Goal: Task Accomplishment & Management: Use online tool/utility

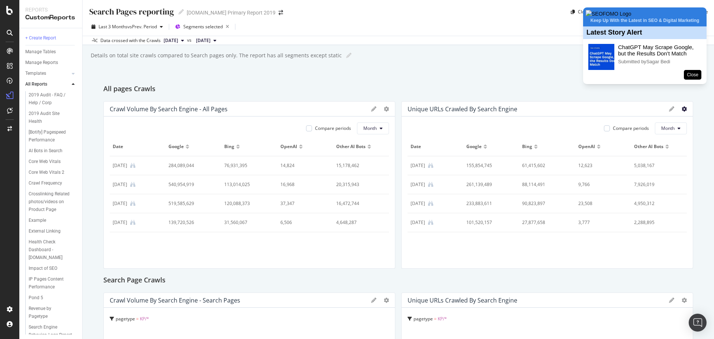
click at [682, 109] on icon at bounding box center [684, 108] width 5 height 5
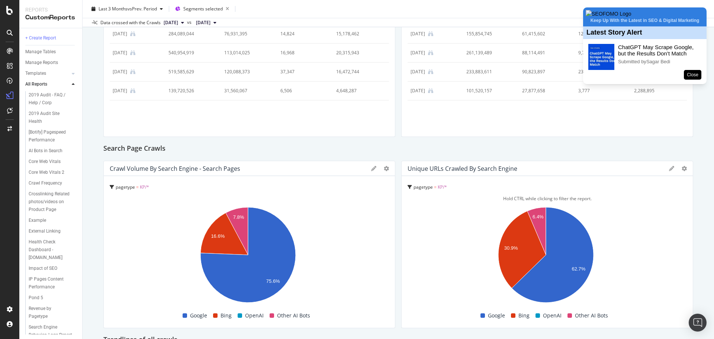
scroll to position [149, 0]
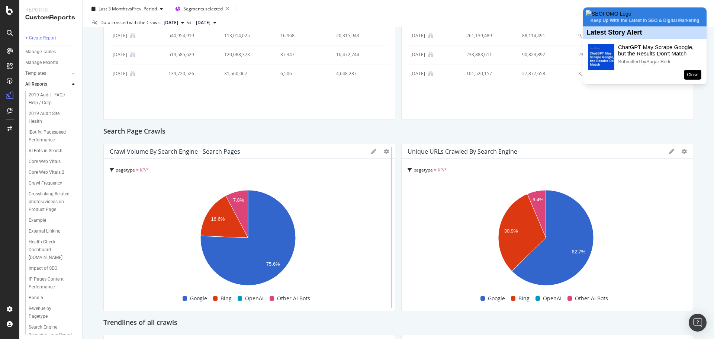
click at [388, 152] on div at bounding box center [391, 227] width 7 height 167
click at [384, 150] on icon at bounding box center [386, 151] width 5 height 5
click at [380, 151] on div at bounding box center [380, 151] width 18 height 7
click at [384, 151] on icon at bounding box center [386, 151] width 5 height 5
click at [408, 216] on span "Table" at bounding box center [427, 218] width 56 height 7
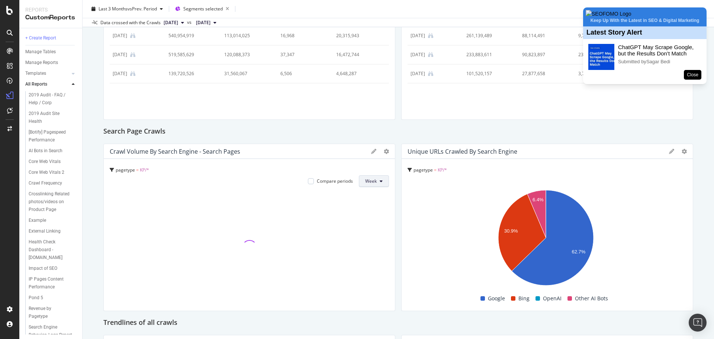
click at [377, 179] on button "Week" at bounding box center [374, 181] width 30 height 12
click at [374, 223] on span "Month" at bounding box center [369, 223] width 13 height 7
click at [682, 152] on icon at bounding box center [684, 151] width 5 height 5
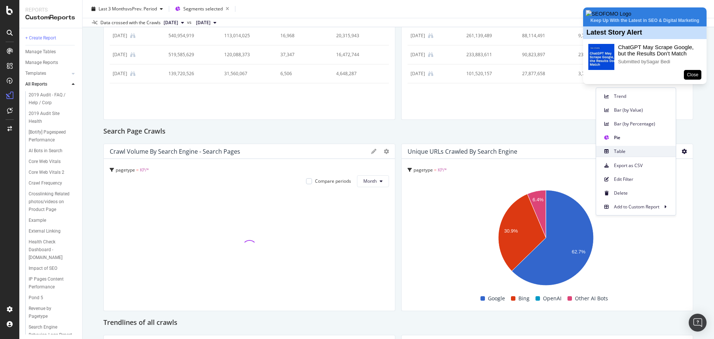
click at [627, 152] on span "Table" at bounding box center [642, 151] width 56 height 7
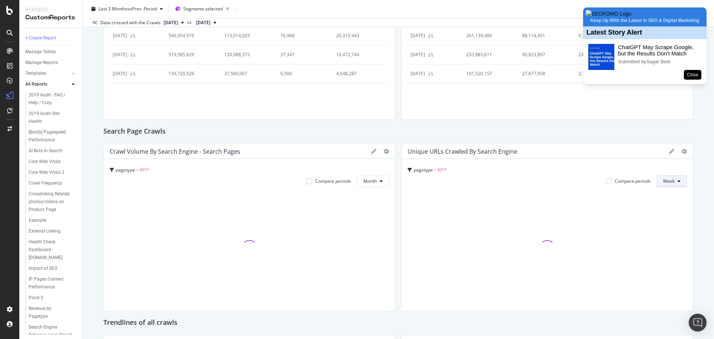
click at [666, 181] on span "Week" at bounding box center [669, 181] width 12 height 6
click at [662, 224] on span "Month" at bounding box center [664, 223] width 13 height 7
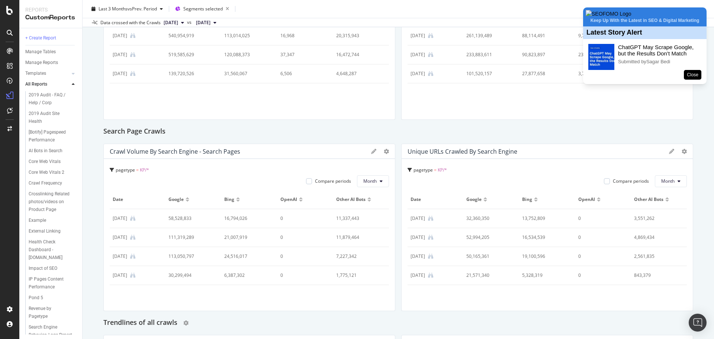
drag, startPoint x: 302, startPoint y: 238, endPoint x: 276, endPoint y: 325, distance: 91.0
click at [276, 325] on div "Trendlines of all crawls" at bounding box center [398, 323] width 590 height 12
drag, startPoint x: 603, startPoint y: 229, endPoint x: 596, endPoint y: 310, distance: 81.4
click at [596, 310] on div "pagetype = KP/* Compare periods Month Date Google Bing OpenAI Other AI Bots 1 J…" at bounding box center [547, 235] width 291 height 152
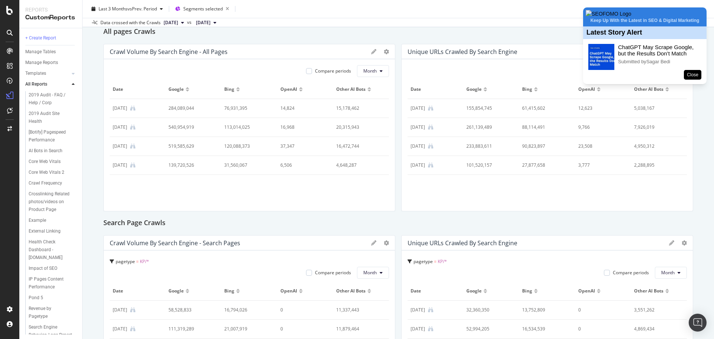
scroll to position [0, 0]
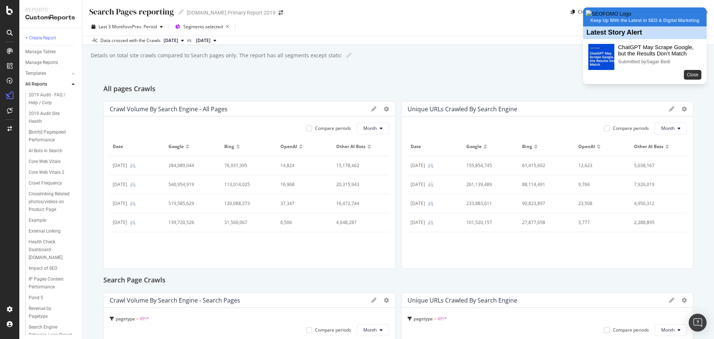
click at [695, 80] on button "Close" at bounding box center [692, 75] width 17 height 10
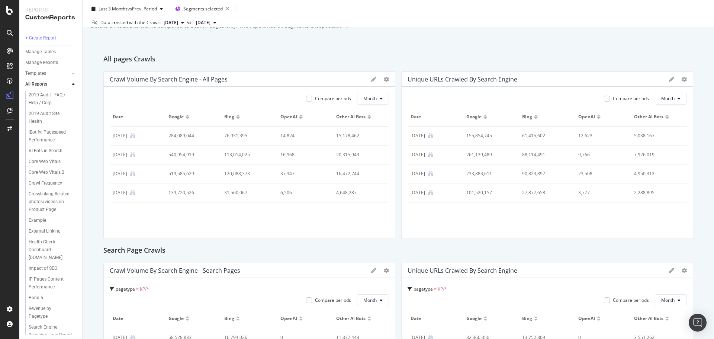
scroll to position [6, 0]
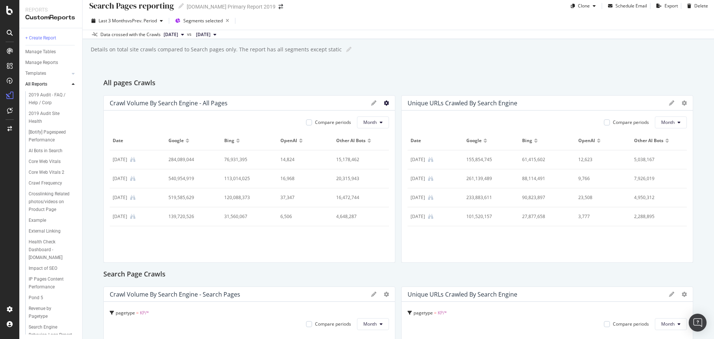
click at [385, 101] on icon at bounding box center [386, 102] width 5 height 5
click at [400, 70] on div "Search Pages reporting Search Pages reporting alamy.com Primary Report 2019 Clo…" at bounding box center [398, 169] width 631 height 339
click at [498, 63] on div "Search Pages reporting Search Pages reporting alamy.com Primary Report 2019 Clo…" at bounding box center [398, 169] width 631 height 339
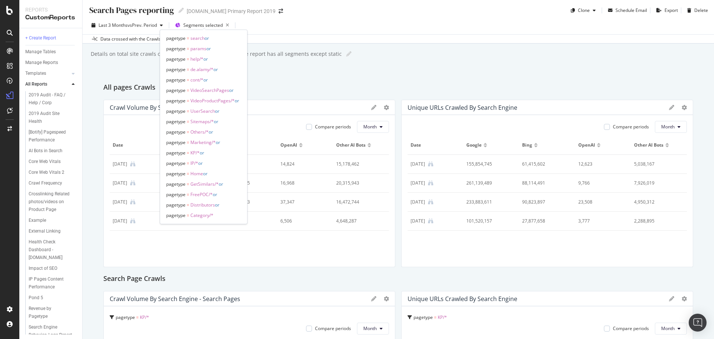
scroll to position [0, 0]
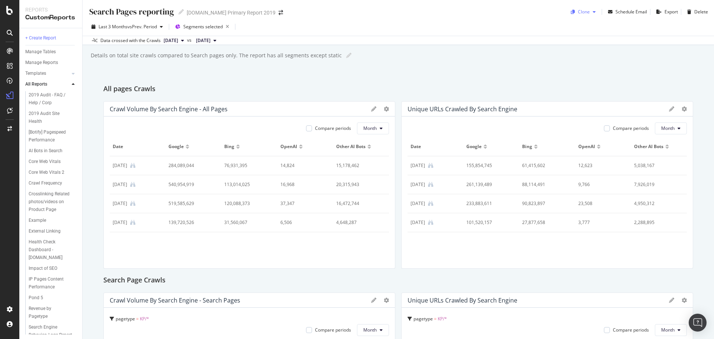
click at [584, 12] on div "Clone" at bounding box center [584, 12] width 12 height 6
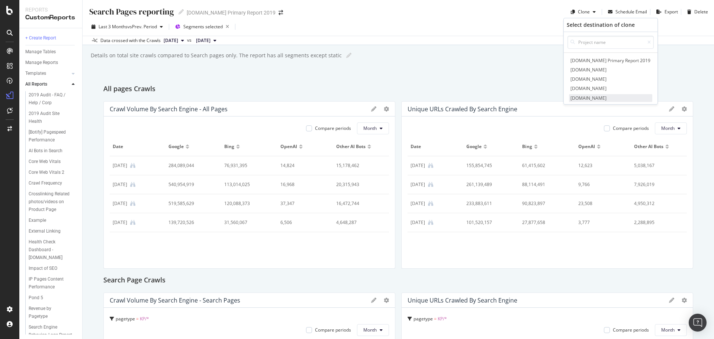
click at [595, 96] on span "alamy.de" at bounding box center [610, 98] width 83 height 8
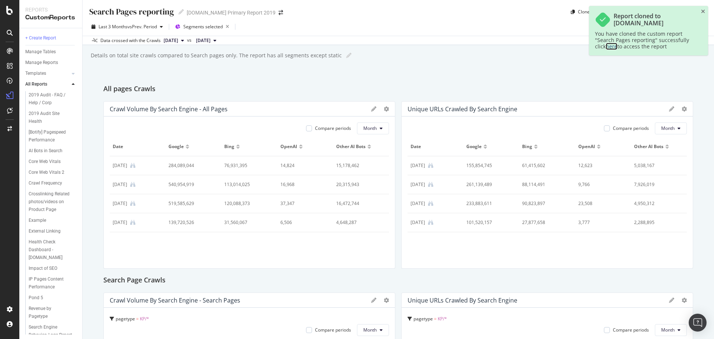
click at [614, 48] on link "here" at bounding box center [612, 46] width 12 height 7
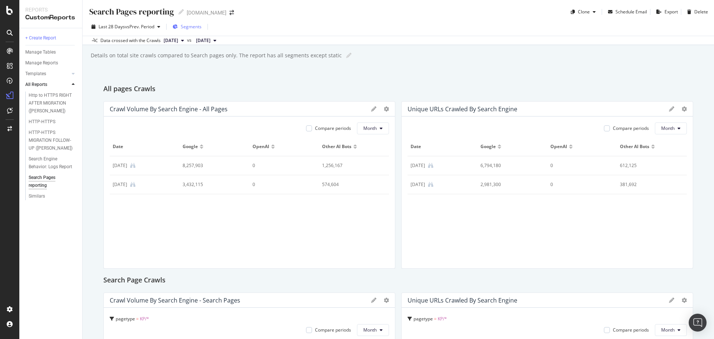
click at [194, 27] on span "Segments" at bounding box center [191, 26] width 21 height 6
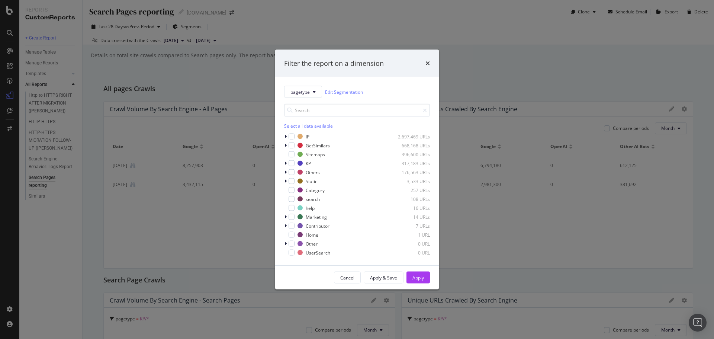
click at [431, 63] on div "Filter the report on a dimension" at bounding box center [357, 63] width 164 height 28
click at [427, 62] on icon "times" at bounding box center [427, 63] width 4 height 6
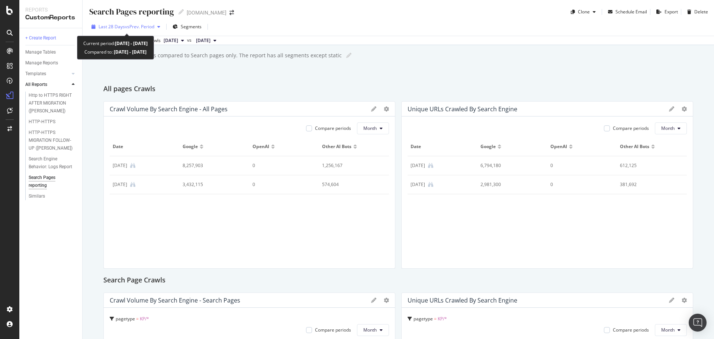
click at [108, 25] on span "Last 28 Days" at bounding box center [112, 26] width 26 height 6
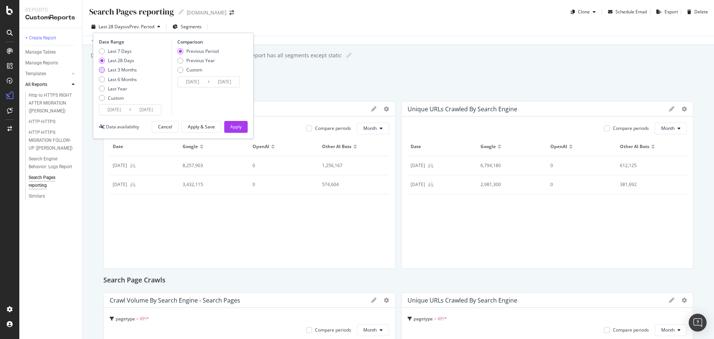
click at [124, 72] on div "Last 3 Months" at bounding box center [122, 70] width 29 height 6
type input "[DATE]"
click at [234, 127] on div "Apply" at bounding box center [236, 126] width 12 height 6
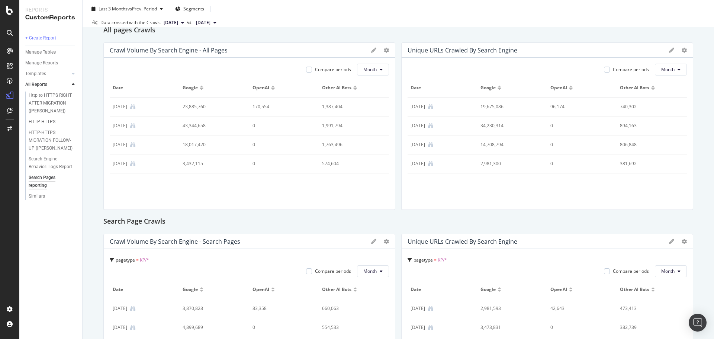
scroll to position [186, 0]
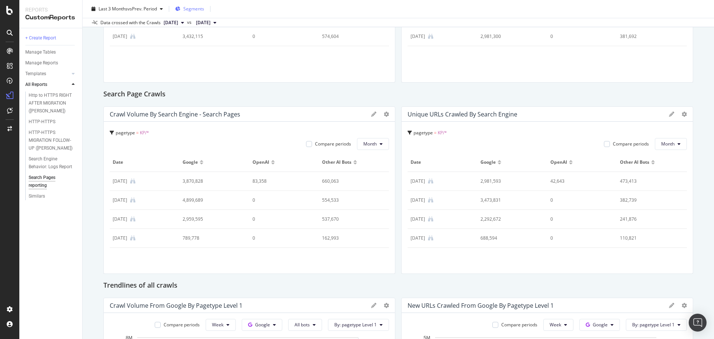
click at [197, 6] on span "Segments" at bounding box center [193, 9] width 21 height 6
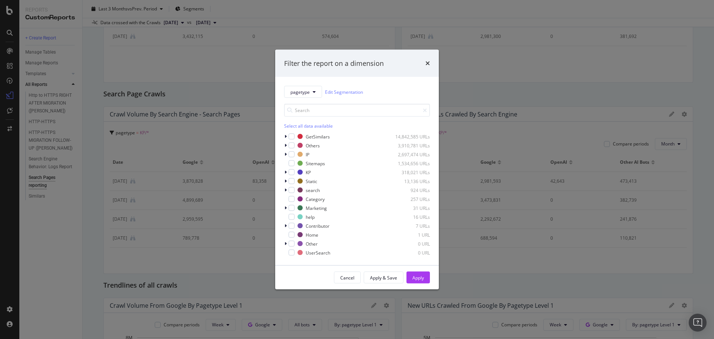
click at [283, 181] on div "pagetype Edit Segmentation Select all data available GetSimilars 14,842,585 URL…" at bounding box center [357, 171] width 164 height 188
click at [286, 180] on icon "modal" at bounding box center [285, 181] width 2 height 4
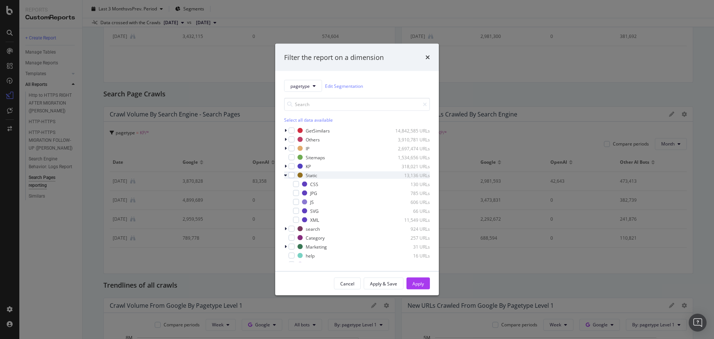
click at [287, 177] on icon "modal" at bounding box center [285, 175] width 3 height 4
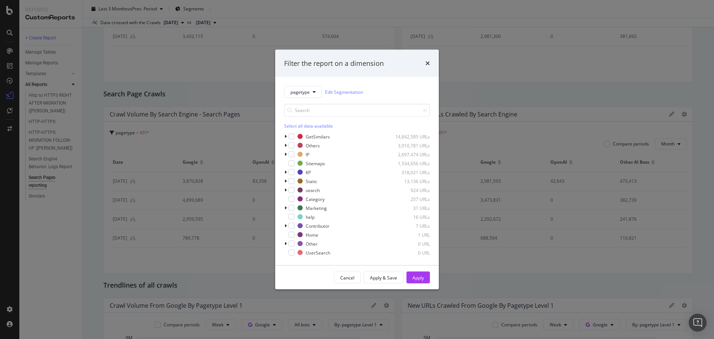
click at [428, 59] on div "times" at bounding box center [427, 63] width 4 height 10
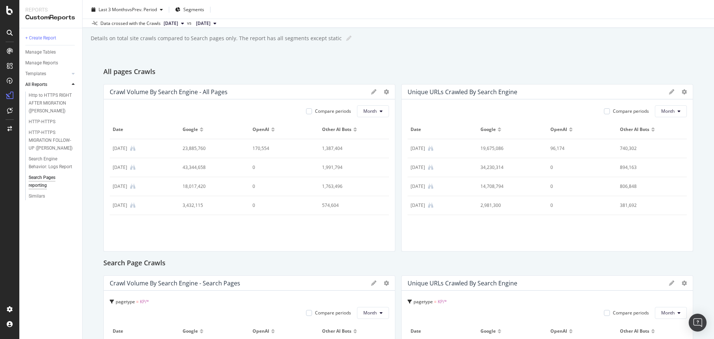
scroll to position [0, 0]
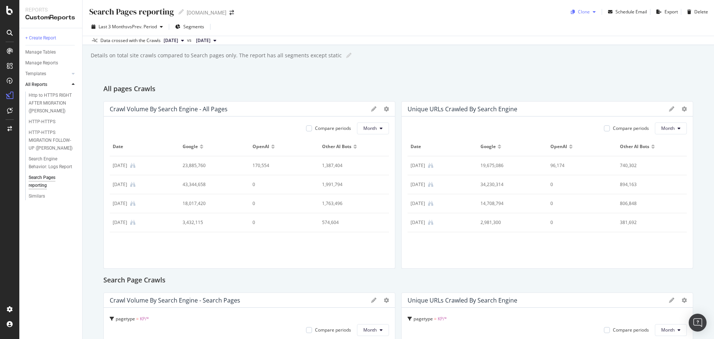
click at [582, 14] on div "Clone" at bounding box center [584, 12] width 12 height 6
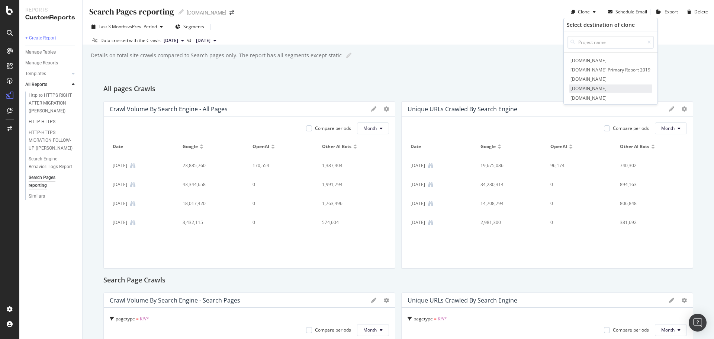
click at [597, 90] on span "alamyimages.fr" at bounding box center [610, 88] width 83 height 8
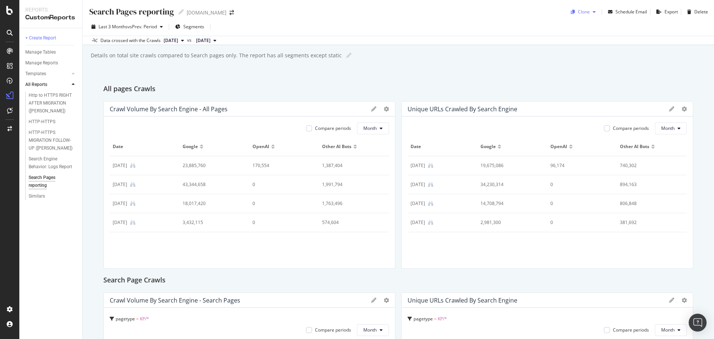
click at [593, 12] on icon "button" at bounding box center [594, 12] width 3 height 4
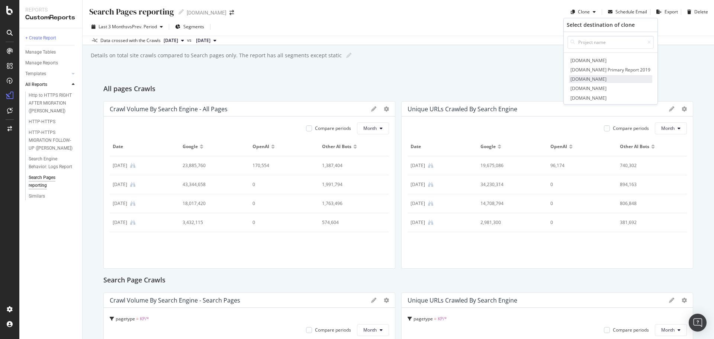
click at [585, 79] on span "alamy.it" at bounding box center [610, 79] width 83 height 8
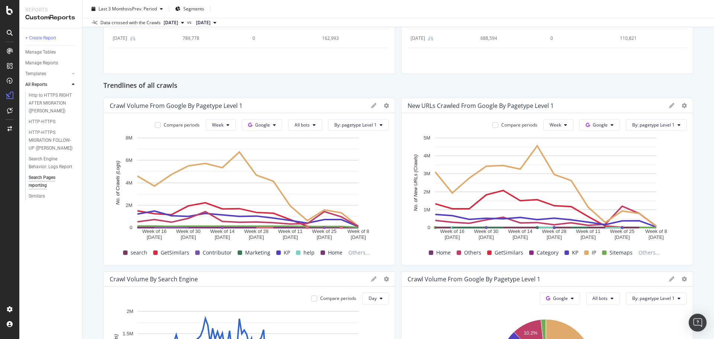
scroll to position [372, 0]
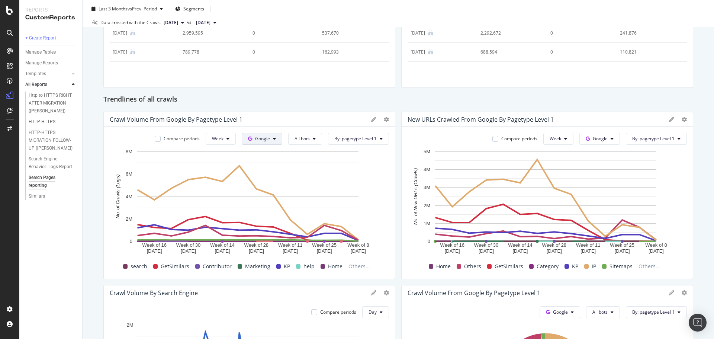
click at [262, 135] on button "Google" at bounding box center [262, 139] width 41 height 12
click at [344, 113] on div "Crawl Volume from Google by pagetype Level 1" at bounding box center [249, 119] width 291 height 15
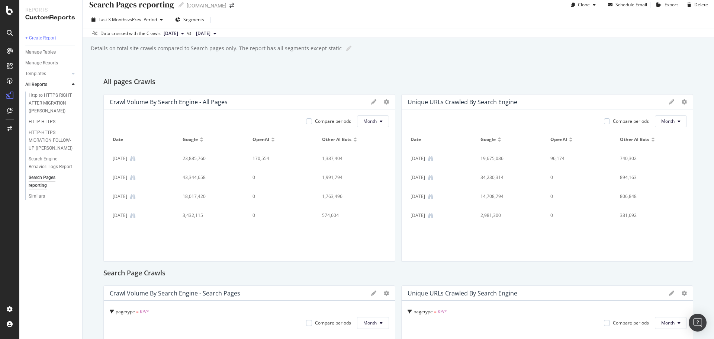
scroll to position [0, 0]
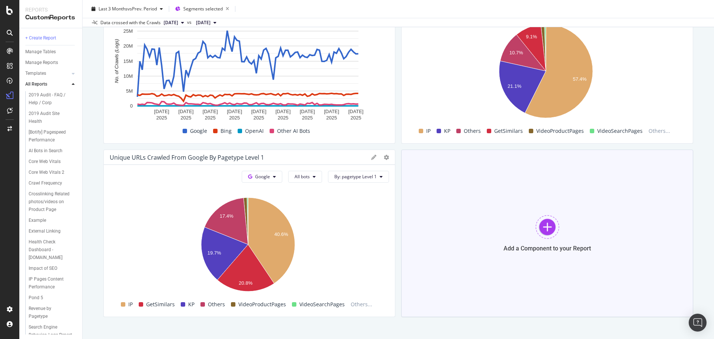
scroll to position [668, 0]
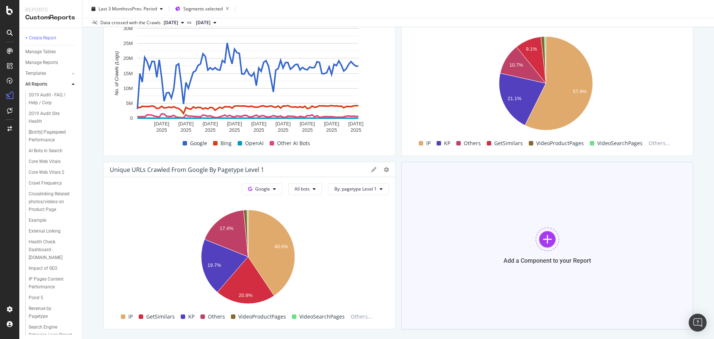
click at [545, 242] on div at bounding box center [547, 239] width 24 height 24
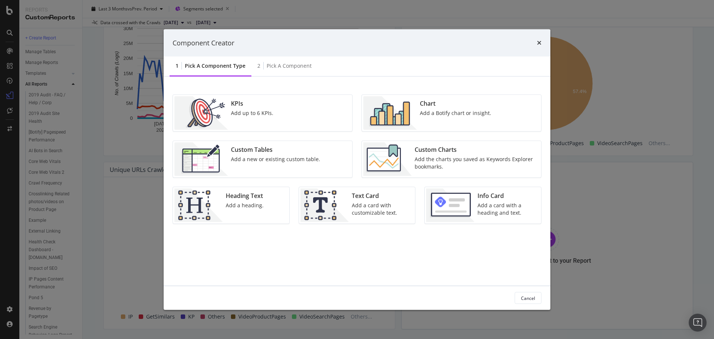
click at [436, 103] on div "Chart" at bounding box center [455, 103] width 71 height 9
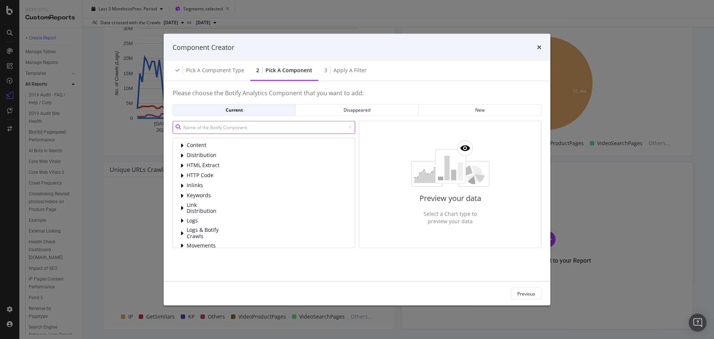
click at [242, 129] on input "modal" at bounding box center [264, 126] width 183 height 13
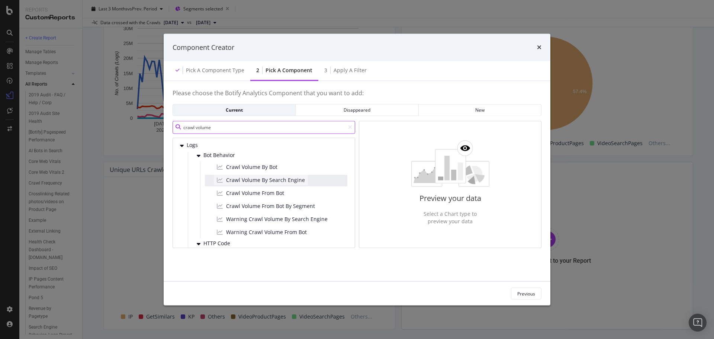
type input "crawl volume"
click at [279, 180] on span "Crawl Volume By Search Engine" at bounding box center [265, 179] width 79 height 7
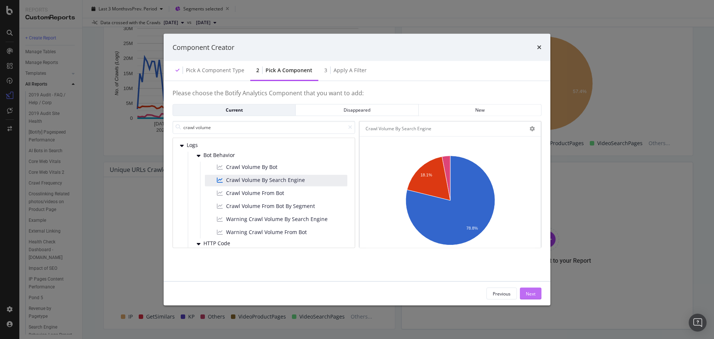
click at [535, 295] on button "Next" at bounding box center [531, 293] width 22 height 12
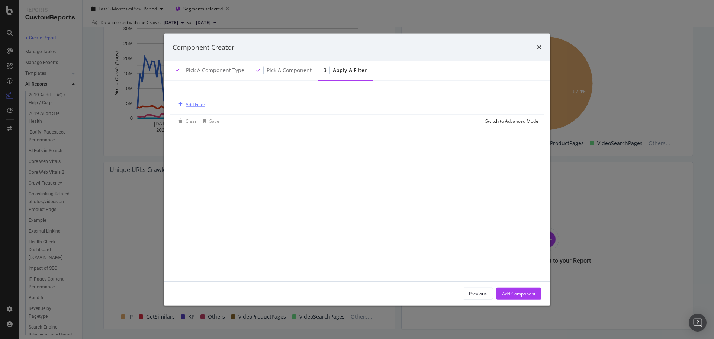
click at [201, 106] on div "Add Filter" at bounding box center [196, 104] width 20 height 6
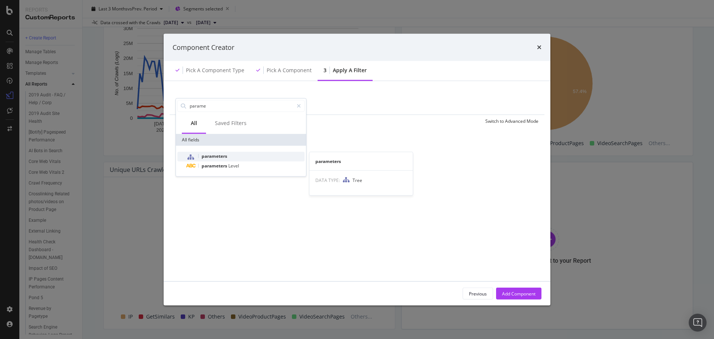
type input "parame"
click at [216, 158] on span "parameters" at bounding box center [215, 155] width 26 height 6
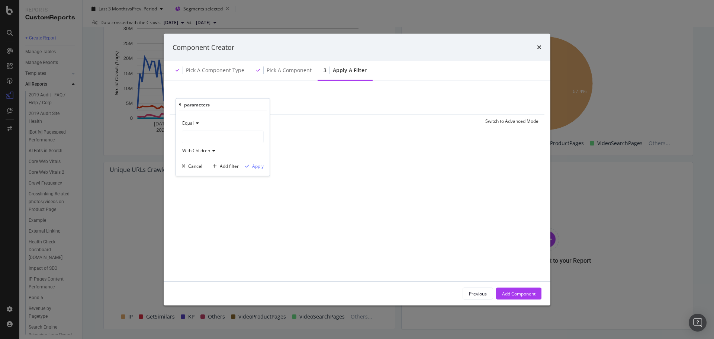
click at [192, 124] on span "Equal" at bounding box center [188, 122] width 12 height 6
click at [196, 148] on span "Not Equal" at bounding box center [196, 148] width 20 height 6
click at [211, 136] on div "modal" at bounding box center [222, 137] width 81 height 12
click at [232, 115] on div "Not Equal #nomatch 2,679,929,174 URLS all_params 368,028,141 URLS Select other_…" at bounding box center [223, 143] width 94 height 65
click at [194, 123] on span "Not Equal" at bounding box center [192, 122] width 20 height 6
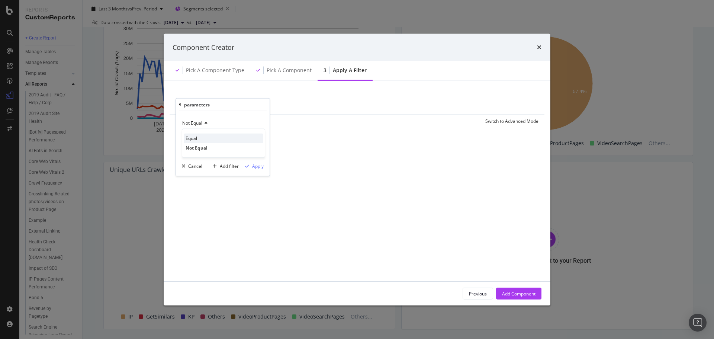
click at [199, 136] on div "Equal" at bounding box center [224, 138] width 80 height 10
click at [201, 142] on div "modal" at bounding box center [222, 137] width 81 height 12
click at [187, 161] on icon "modal" at bounding box center [187, 160] width 3 height 4
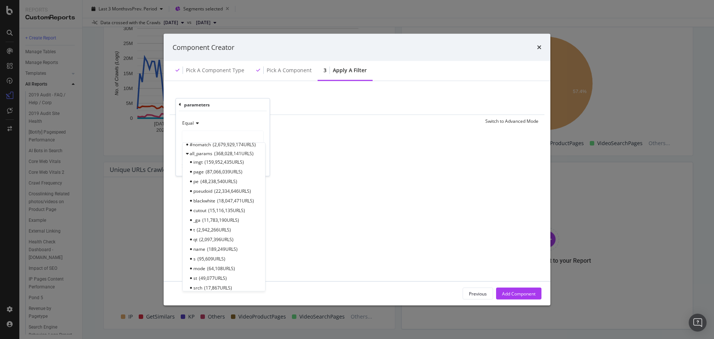
scroll to position [0, 0]
click at [188, 160] on icon "modal" at bounding box center [187, 160] width 3 height 4
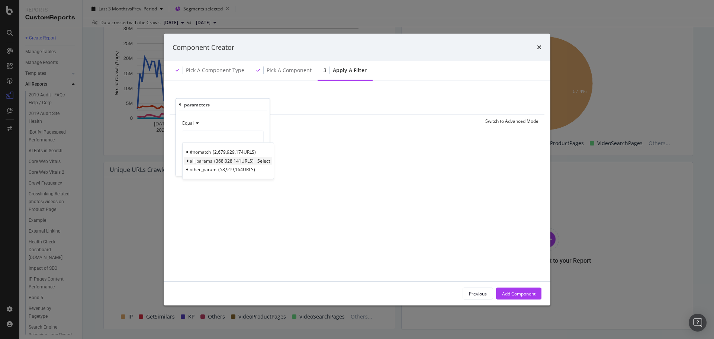
click at [267, 161] on span "Select" at bounding box center [263, 160] width 13 height 6
click at [228, 167] on div "Add filter" at bounding box center [229, 166] width 19 height 6
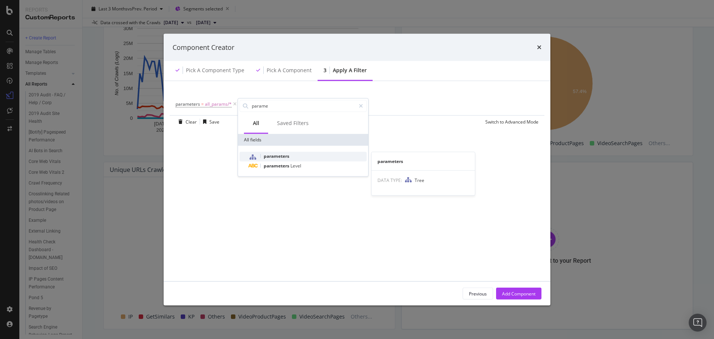
click at [270, 157] on span "parameters" at bounding box center [277, 155] width 26 height 6
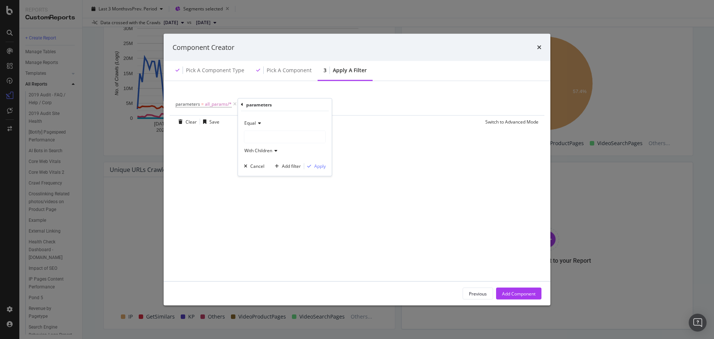
click at [263, 133] on div "modal" at bounding box center [284, 137] width 81 height 12
click at [270, 169] on span "other_param" at bounding box center [265, 169] width 27 height 6
click at [322, 163] on div "Apply" at bounding box center [320, 166] width 12 height 6
click at [345, 106] on div "Add Filter" at bounding box center [337, 104] width 20 height 6
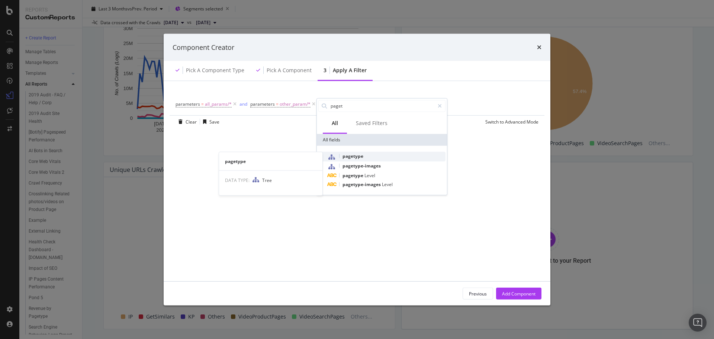
type input "paget"
click at [353, 156] on span "pagetype" at bounding box center [352, 155] width 21 height 6
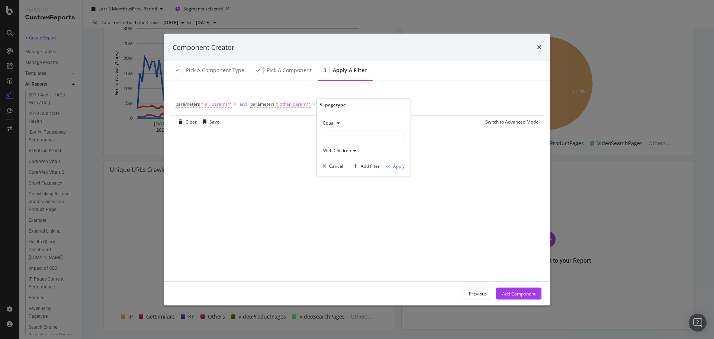
click at [349, 141] on div "modal" at bounding box center [363, 137] width 81 height 12
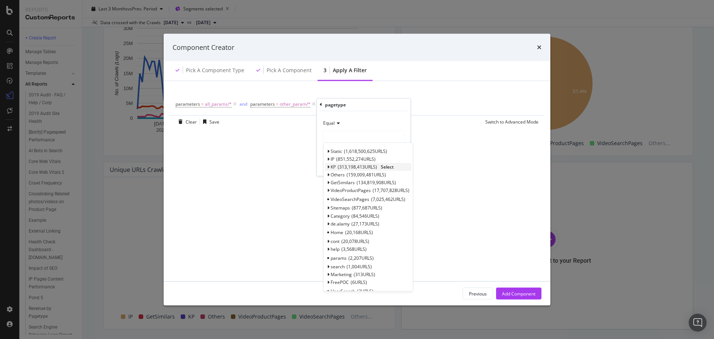
click at [393, 167] on span "Select" at bounding box center [387, 167] width 13 height 6
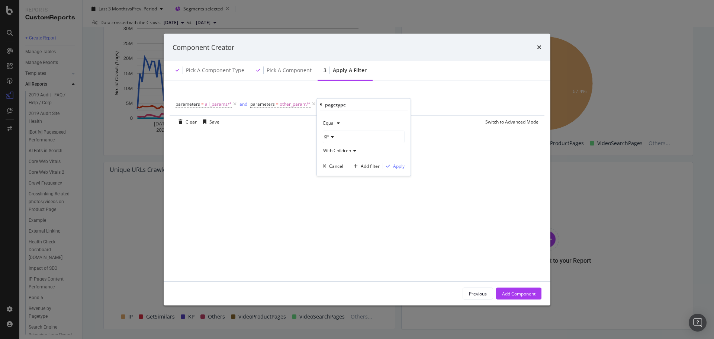
click at [405, 168] on div "Equal KP With Children Cancel Add filter Apply" at bounding box center [364, 143] width 94 height 65
click at [400, 167] on div "Apply" at bounding box center [399, 166] width 12 height 6
click at [509, 294] on div "Add Component" at bounding box center [518, 293] width 33 height 6
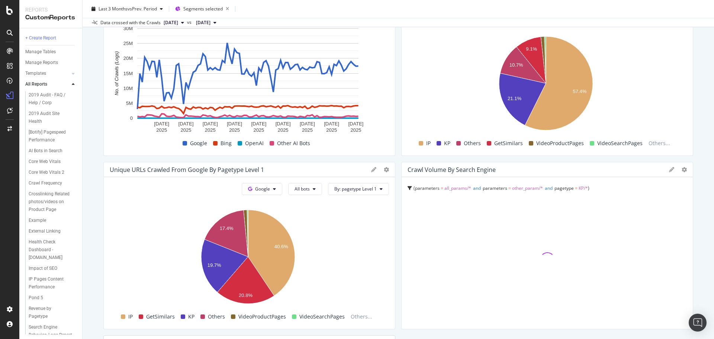
click at [669, 171] on icon at bounding box center [671, 169] width 5 height 5
click at [511, 193] on input "Crawl Volume By Search Engine" at bounding box center [561, 194] width 247 height 12
type input "Crawl Volume By Search Engine - parameter URLs"
click at [672, 294] on div "Save" at bounding box center [678, 295] width 13 height 9
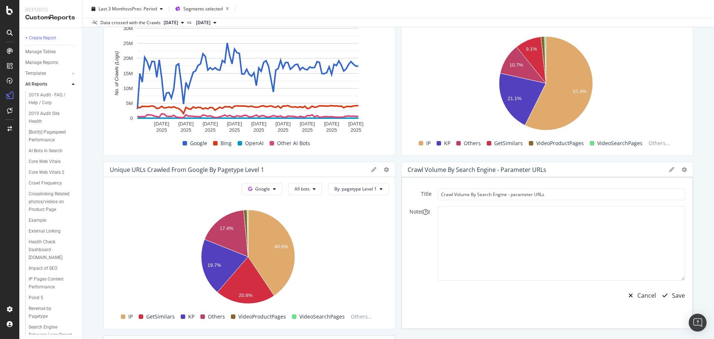
click at [686, 295] on div "Title Crawl Volume By Search Engine - parameter URLs Note ( ) Cancel Save" at bounding box center [547, 253] width 291 height 152
click at [678, 295] on div "Save" at bounding box center [678, 295] width 13 height 9
click at [669, 168] on icon at bounding box center [671, 169] width 5 height 5
click at [665, 173] on div "Crawl Volume By Search Engine - parameter URLs" at bounding box center [547, 169] width 291 height 15
click at [682, 170] on icon at bounding box center [684, 169] width 5 height 5
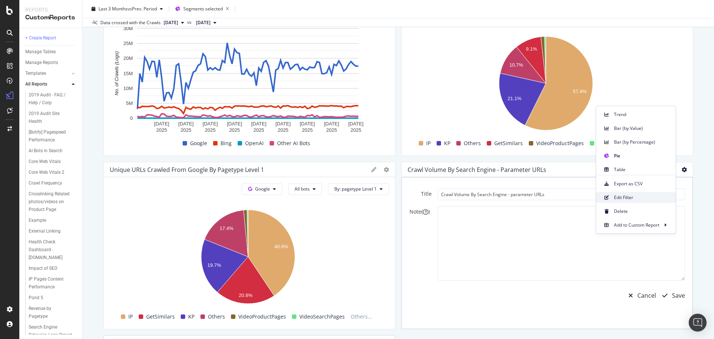
click at [633, 200] on span "Edit Filter" at bounding box center [642, 197] width 56 height 7
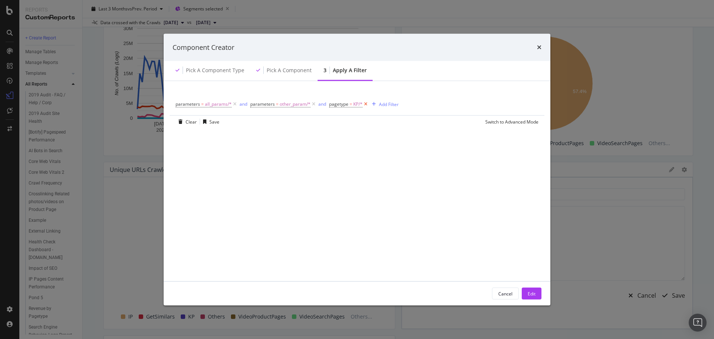
click at [365, 106] on icon "modal" at bounding box center [366, 103] width 6 height 7
click at [528, 293] on div "Edit" at bounding box center [532, 293] width 8 height 6
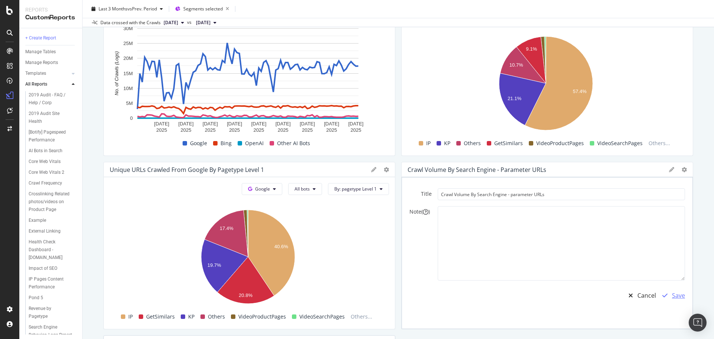
click at [674, 299] on div "Save" at bounding box center [678, 295] width 13 height 9
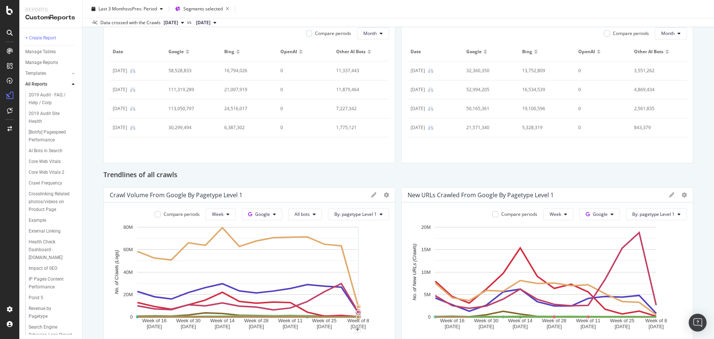
scroll to position [36, 0]
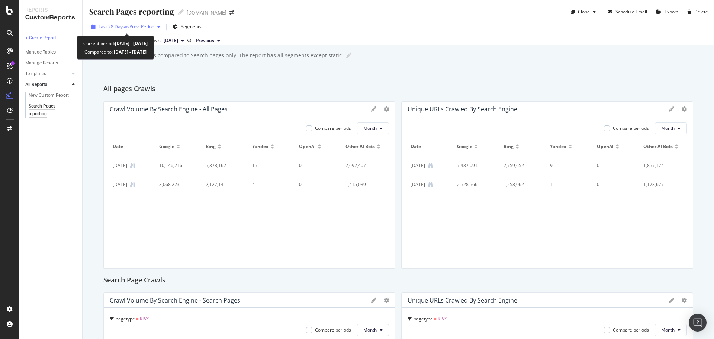
click at [126, 27] on span "vs Prev. Period" at bounding box center [139, 26] width 29 height 6
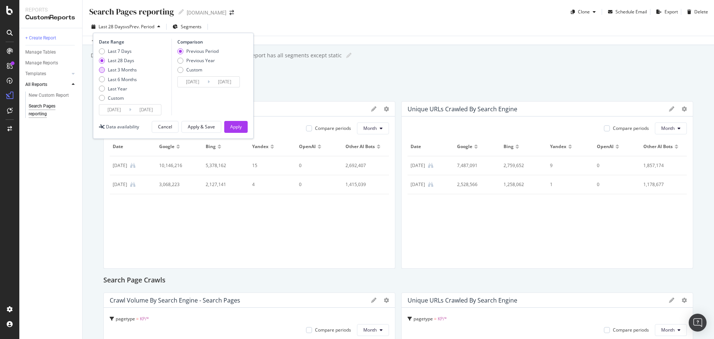
click at [125, 71] on div "Last 3 Months" at bounding box center [122, 70] width 29 height 6
type input "[DATE]"
click at [234, 129] on div "Apply" at bounding box center [236, 126] width 12 height 6
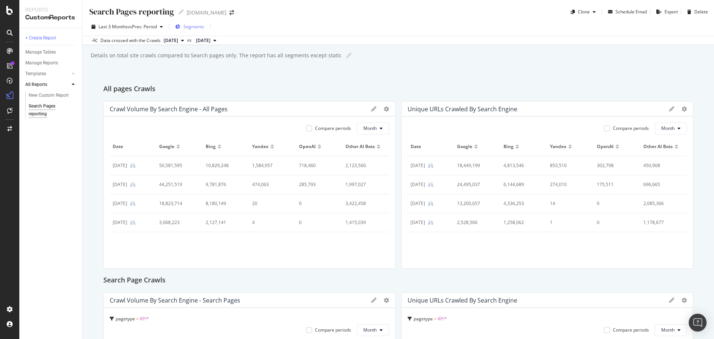
drag, startPoint x: 237, startPoint y: 200, endPoint x: 193, endPoint y: 30, distance: 175.8
click at [193, 30] on div "Segments" at bounding box center [189, 26] width 29 height 11
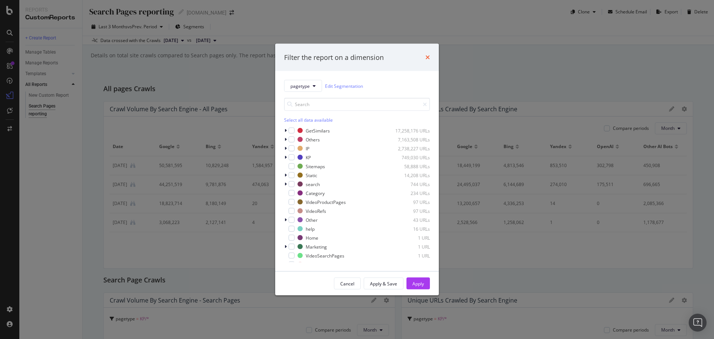
click at [428, 56] on icon "times" at bounding box center [427, 57] width 4 height 6
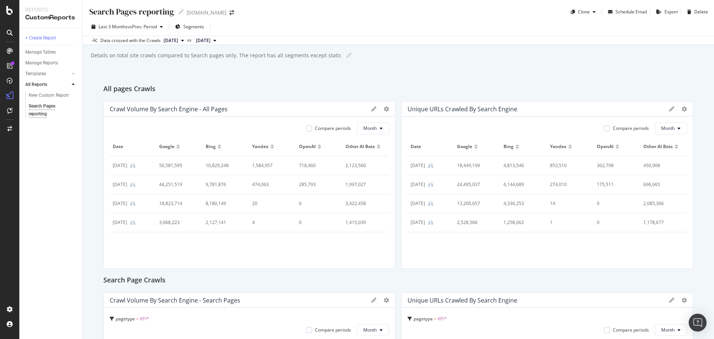
drag, startPoint x: 236, startPoint y: 156, endPoint x: 223, endPoint y: 186, distance: 32.3
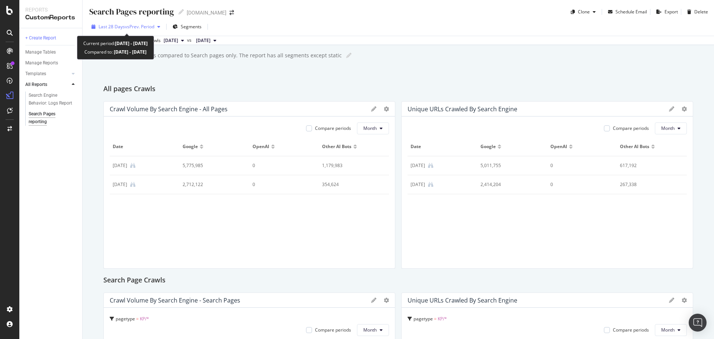
click at [110, 28] on span "Last 28 Days" at bounding box center [112, 26] width 26 height 6
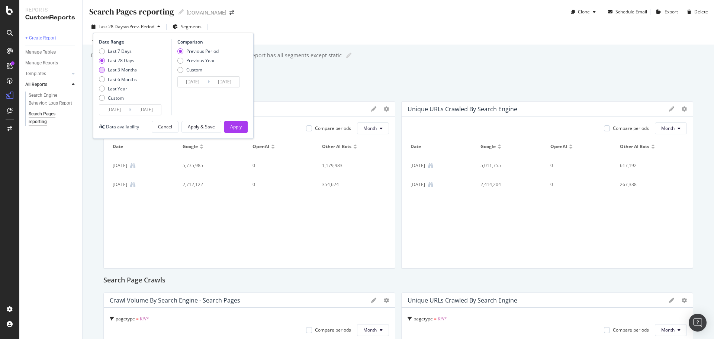
click at [125, 73] on div "Last 3 Months" at bounding box center [122, 70] width 29 height 6
type input "[DATE]"
click at [238, 127] on div "Apply" at bounding box center [236, 126] width 12 height 6
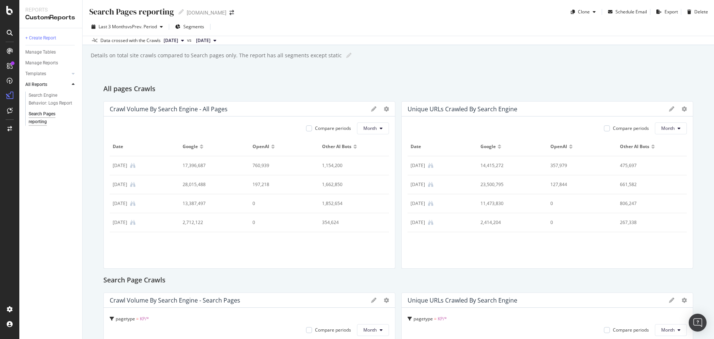
click at [279, 75] on div "Search Pages reporting Search Pages reporting [DOMAIN_NAME] Clone Schedule Emai…" at bounding box center [398, 169] width 631 height 339
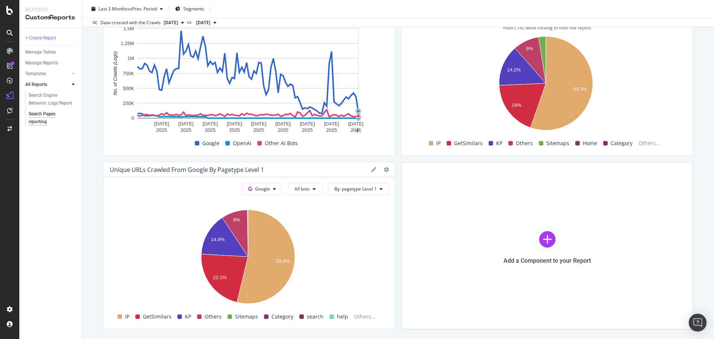
scroll to position [669, 0]
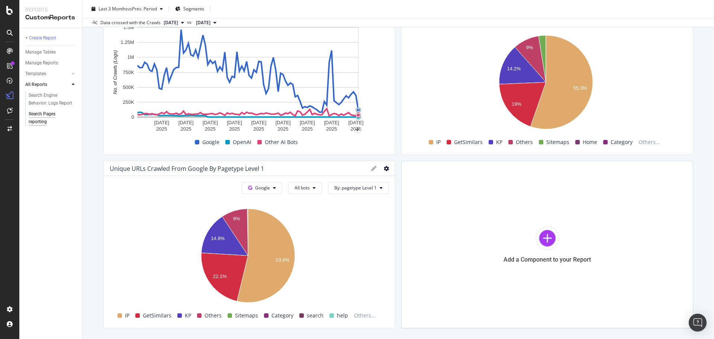
click at [385, 170] on icon at bounding box center [386, 168] width 5 height 5
click at [412, 181] on span "Trend" at bounding box center [427, 180] width 56 height 7
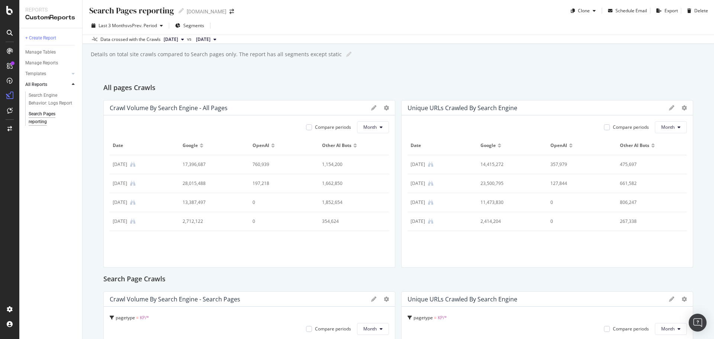
scroll to position [0, 0]
